Goal: Information Seeking & Learning: Learn about a topic

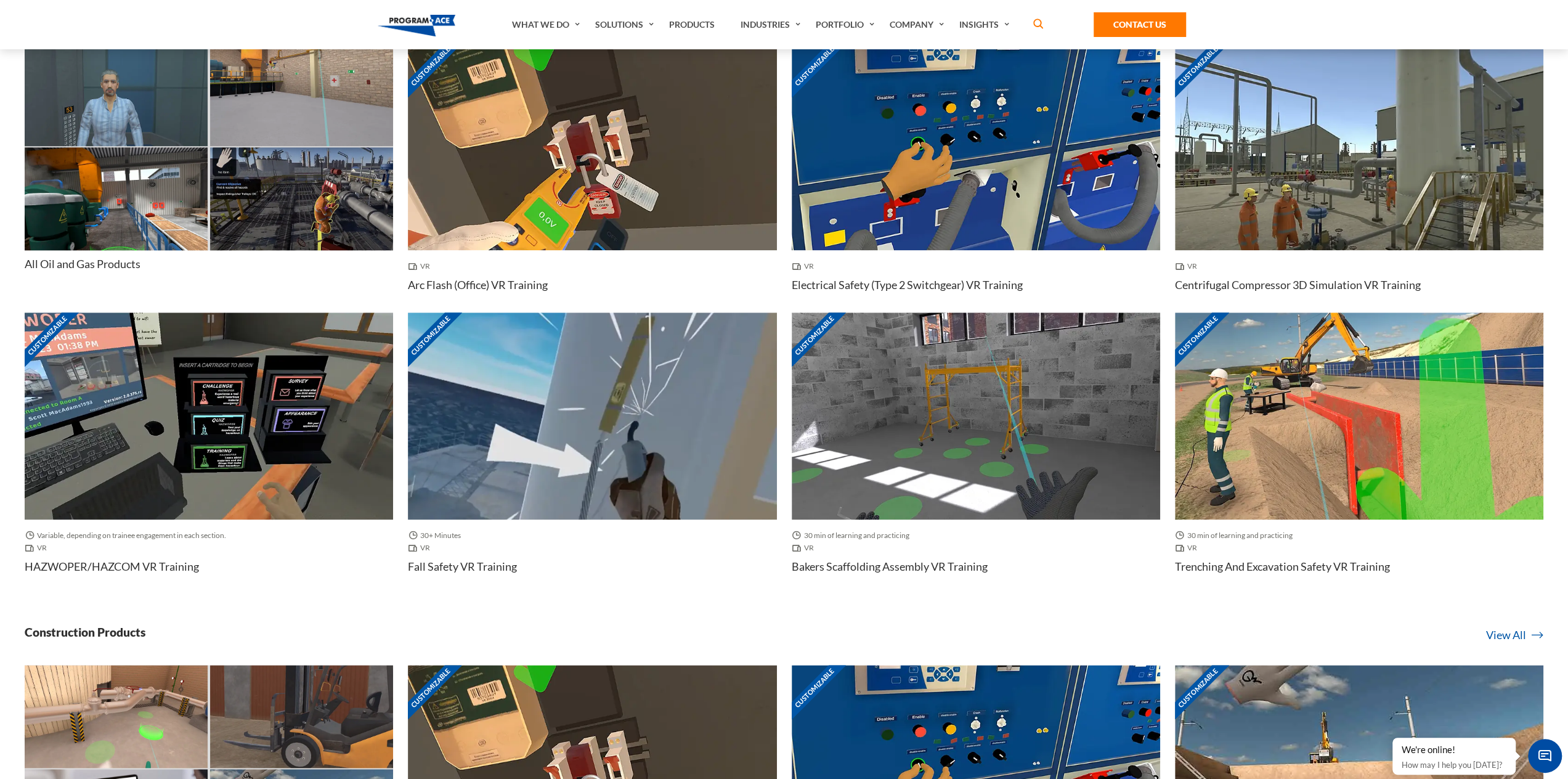
scroll to position [1294, 0]
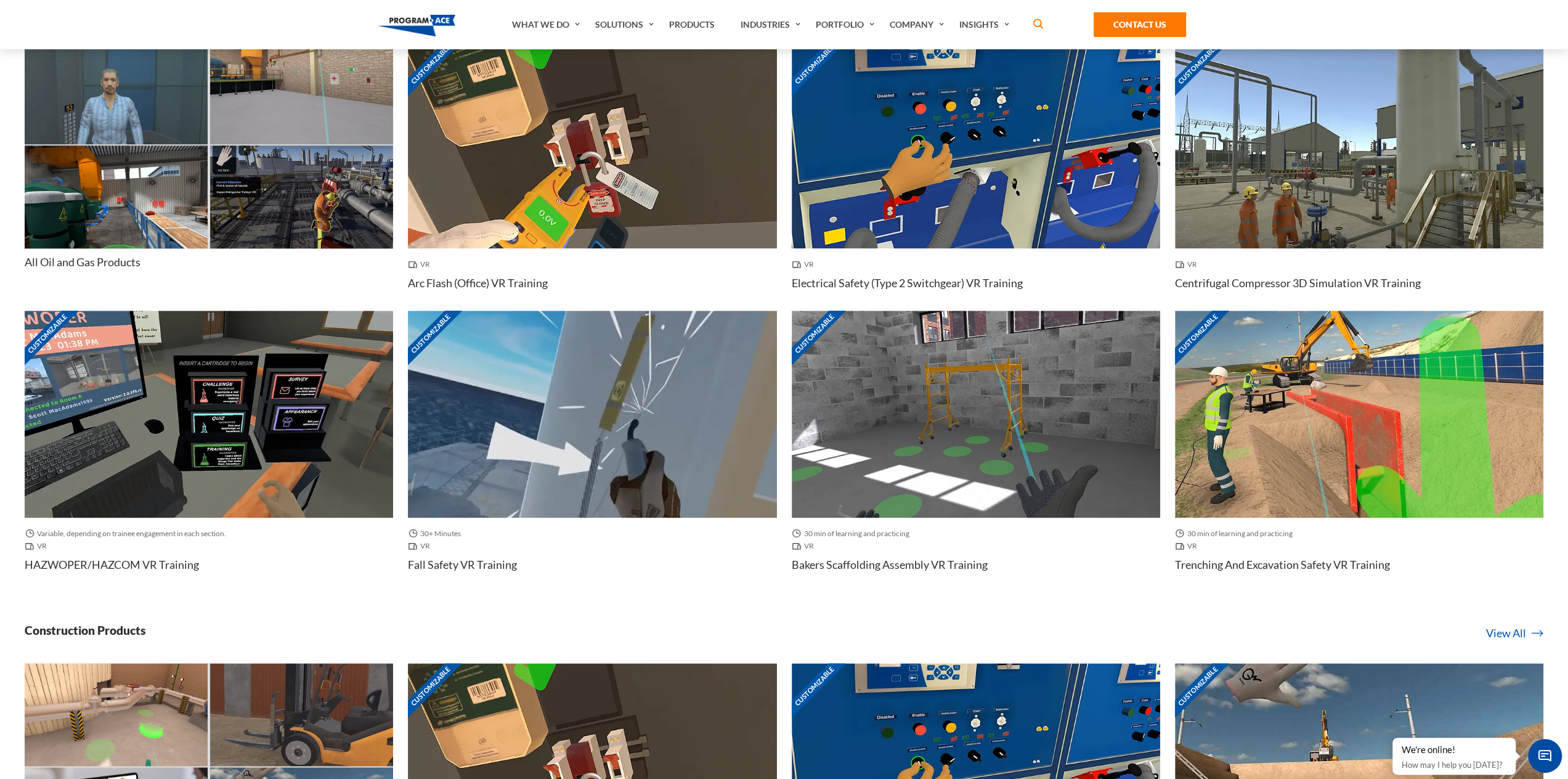
click at [546, 437] on img at bounding box center [592, 414] width 368 height 207
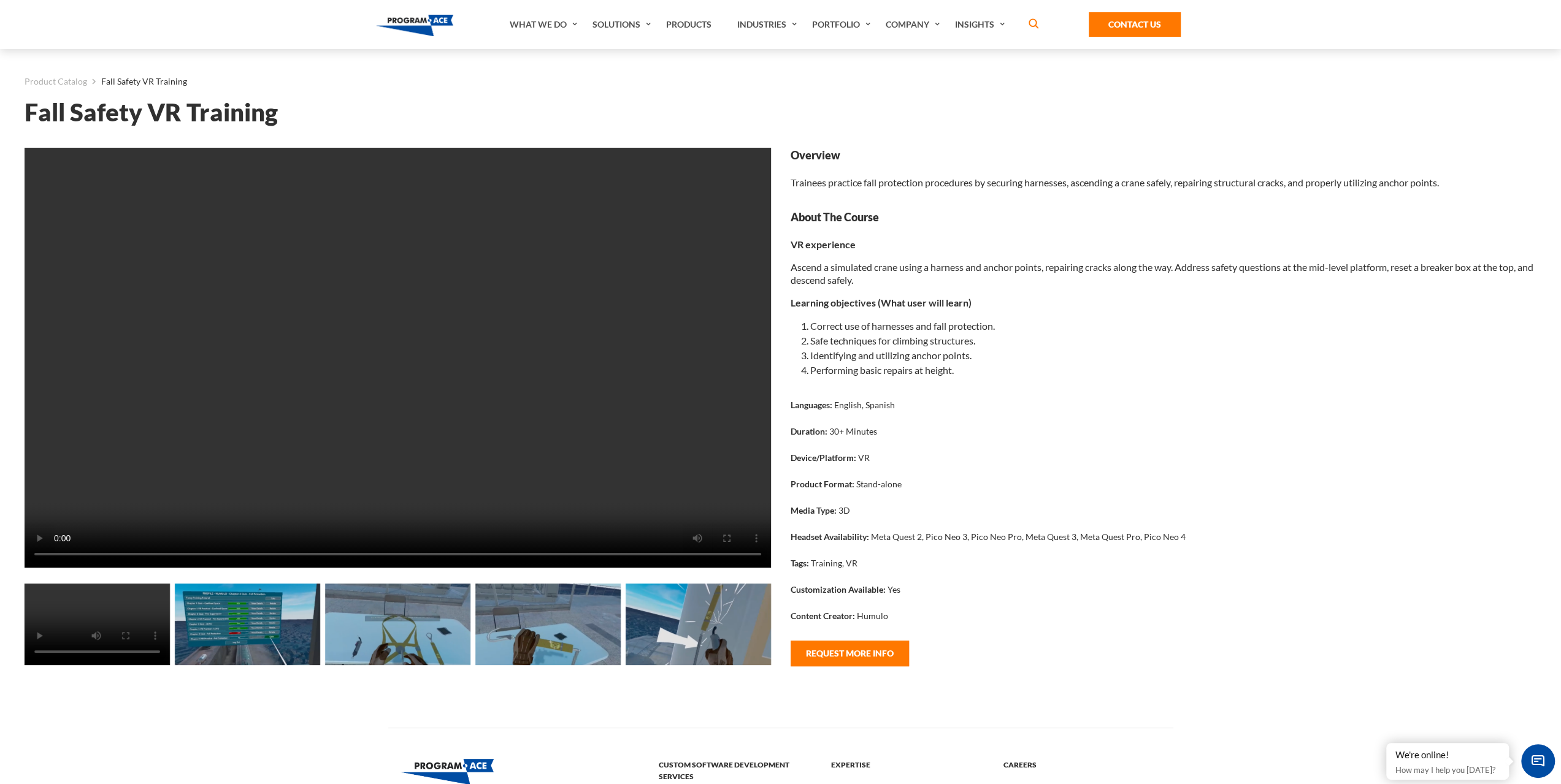
click at [468, 387] on video at bounding box center [397, 358] width 746 height 420
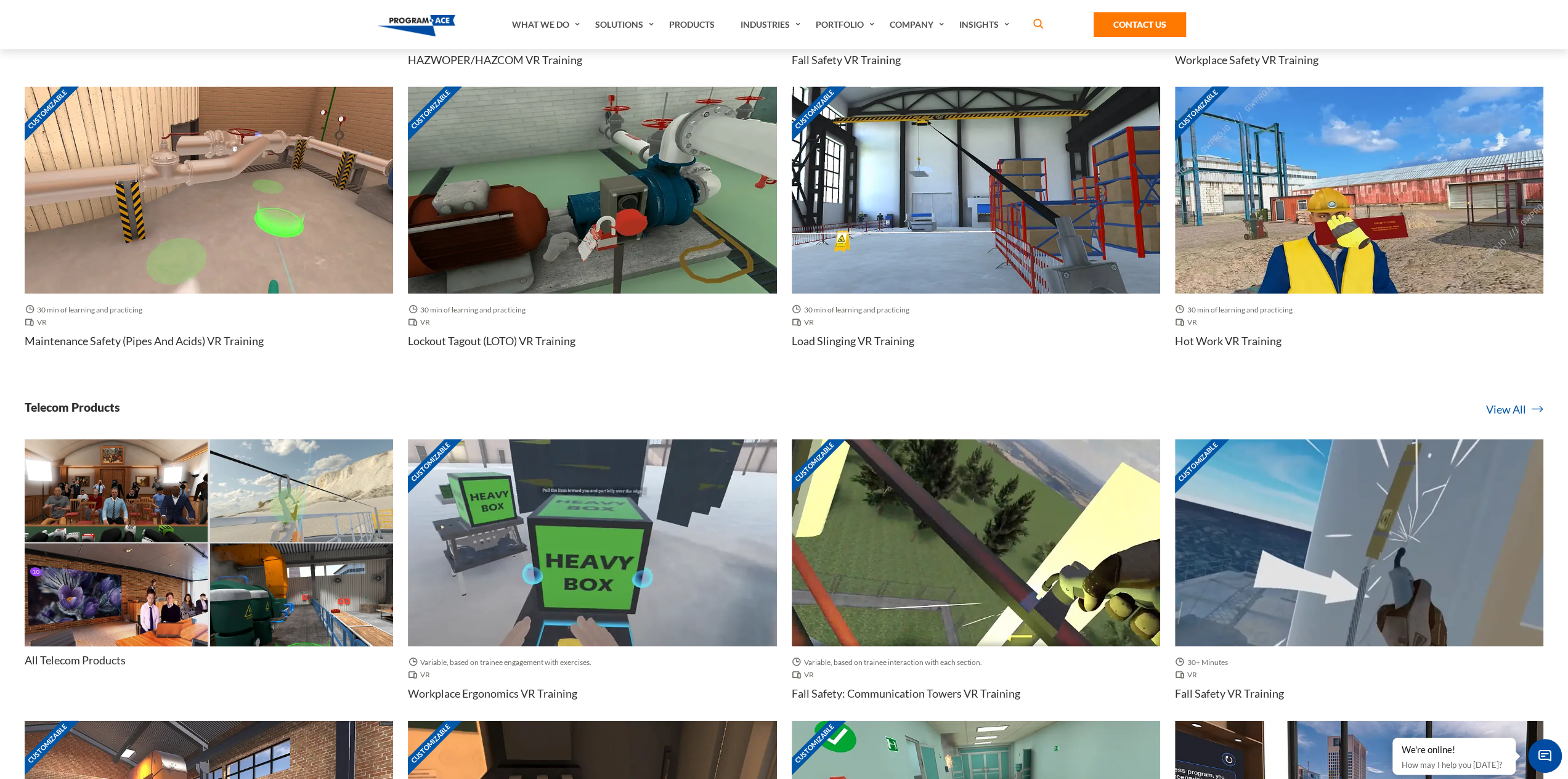
scroll to position [3143, 0]
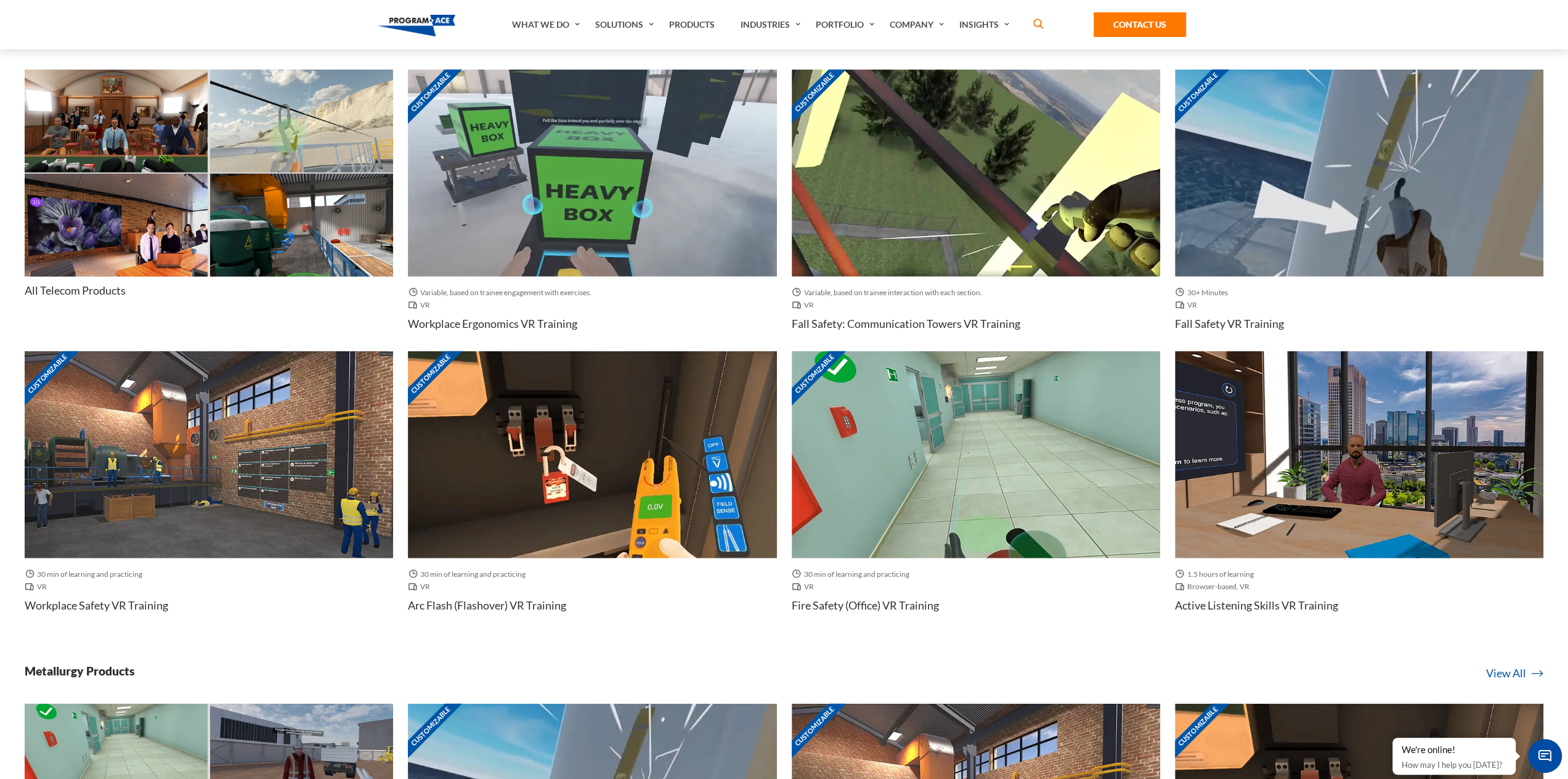
click at [559, 427] on img at bounding box center [592, 455] width 368 height 207
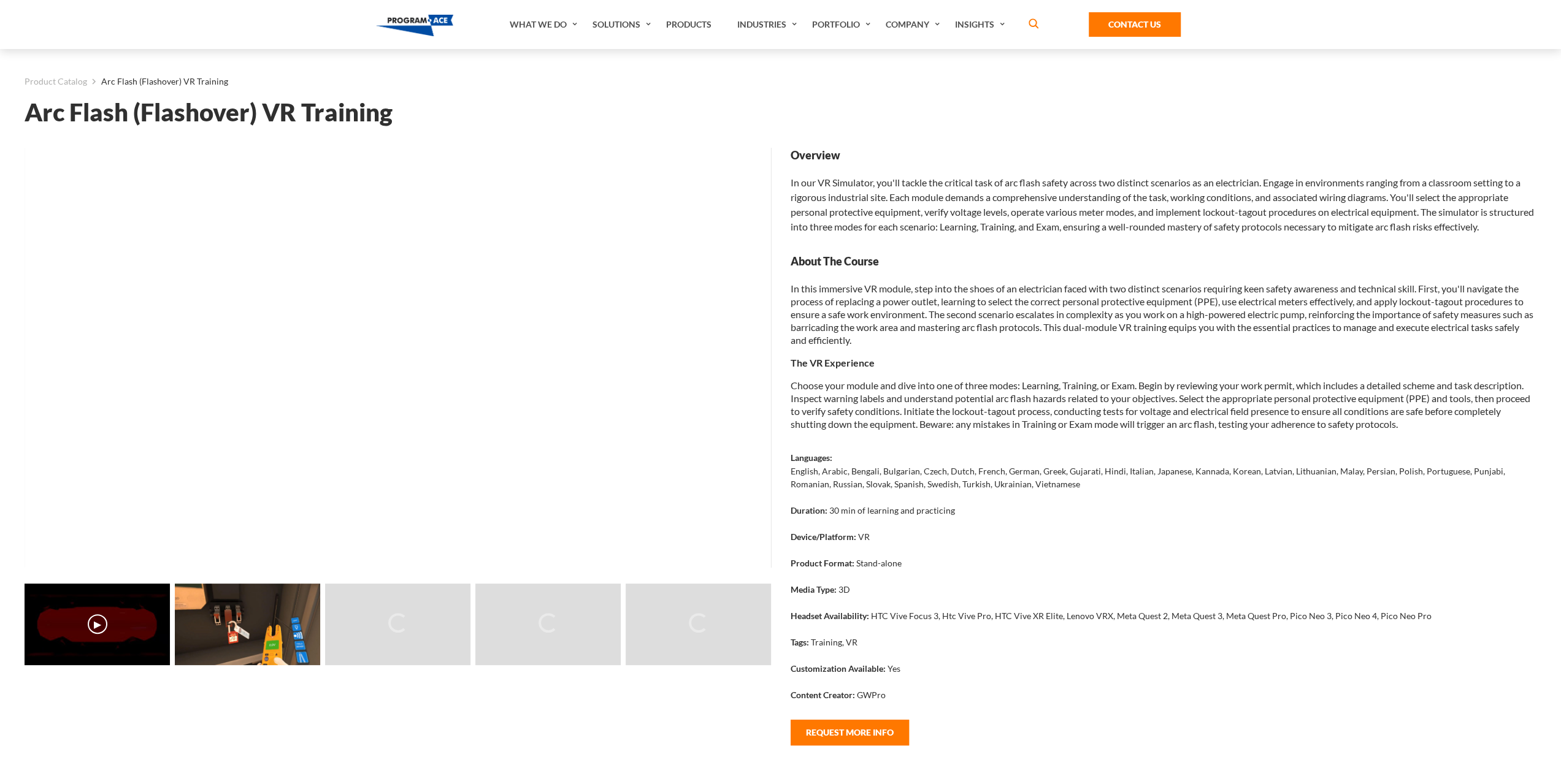
click at [95, 628] on button "▶" at bounding box center [97, 624] width 19 height 19
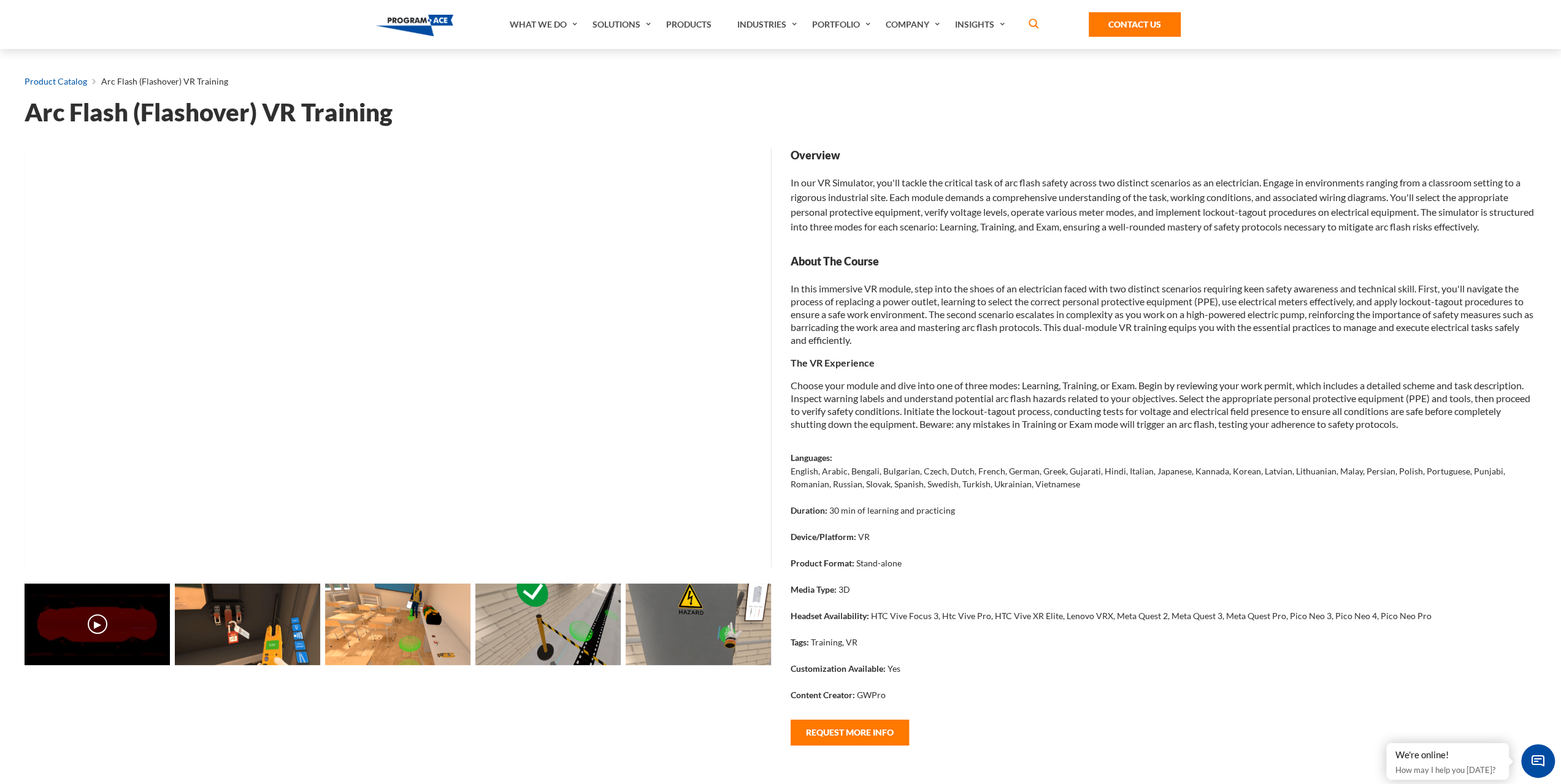
click at [79, 83] on link "Product Catalog" at bounding box center [55, 81] width 62 height 16
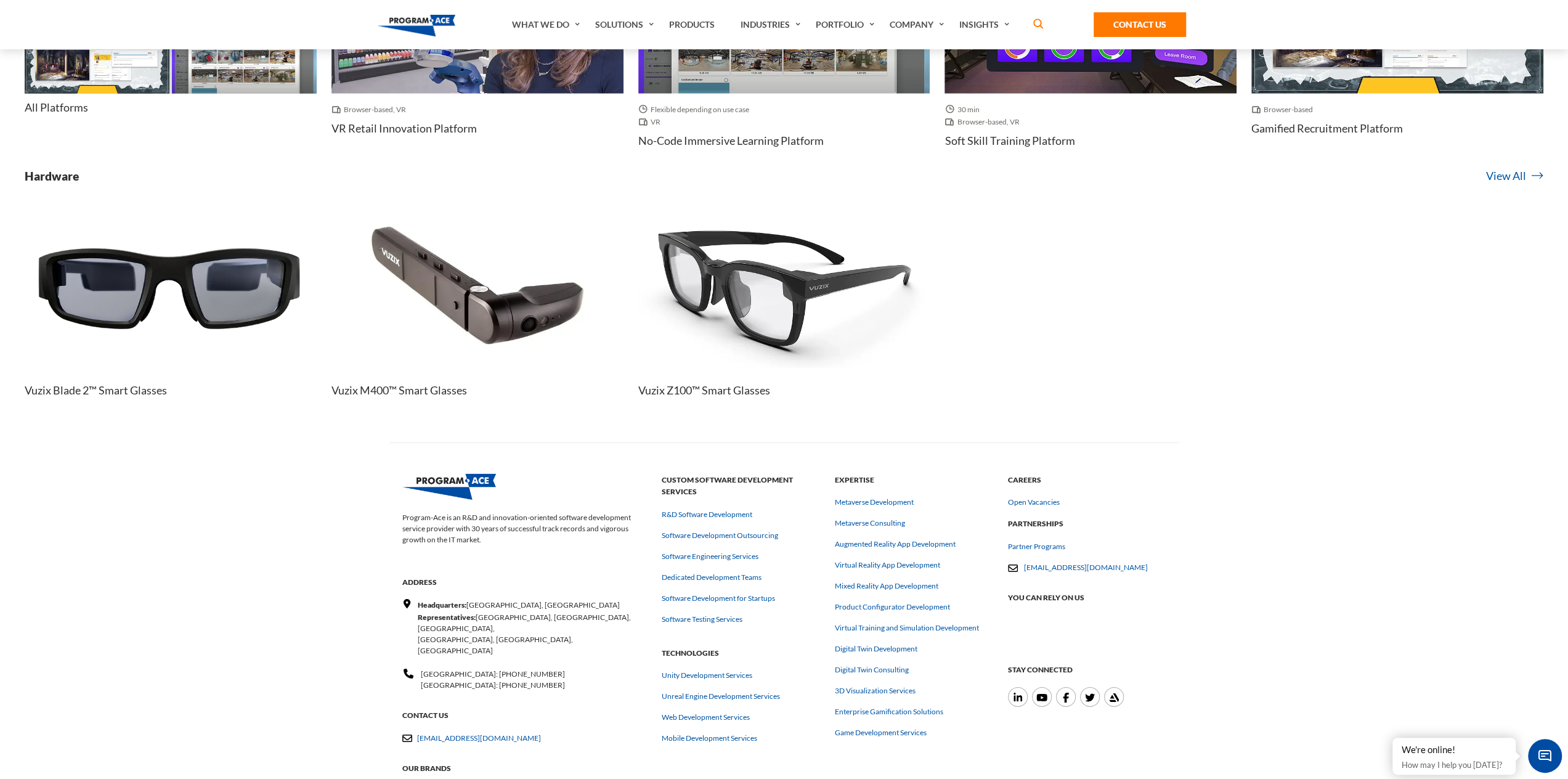
scroll to position [8354, 0]
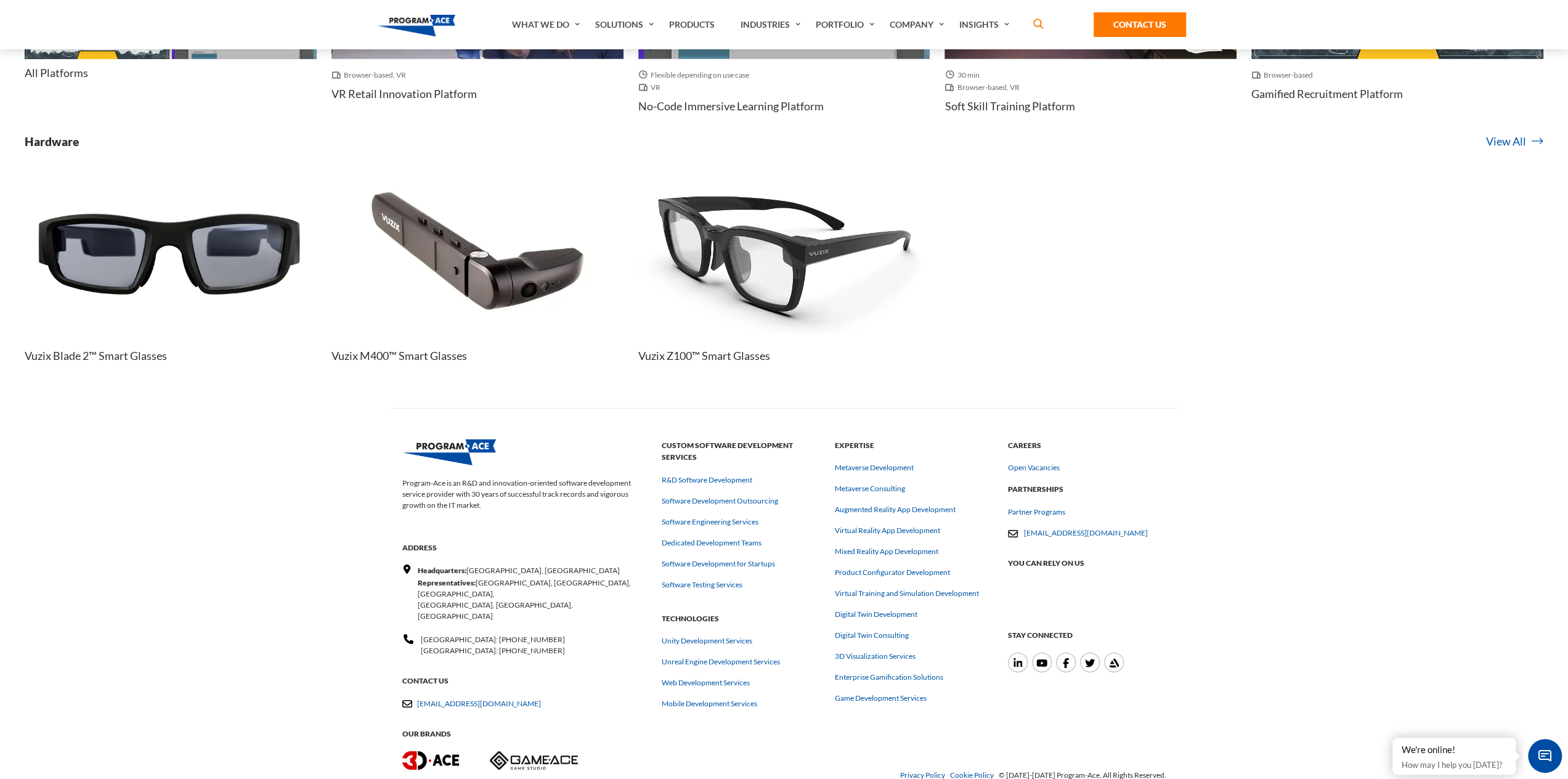
click at [525, 751] on img at bounding box center [534, 760] width 88 height 18
